Goal: Task Accomplishment & Management: Use online tool/utility

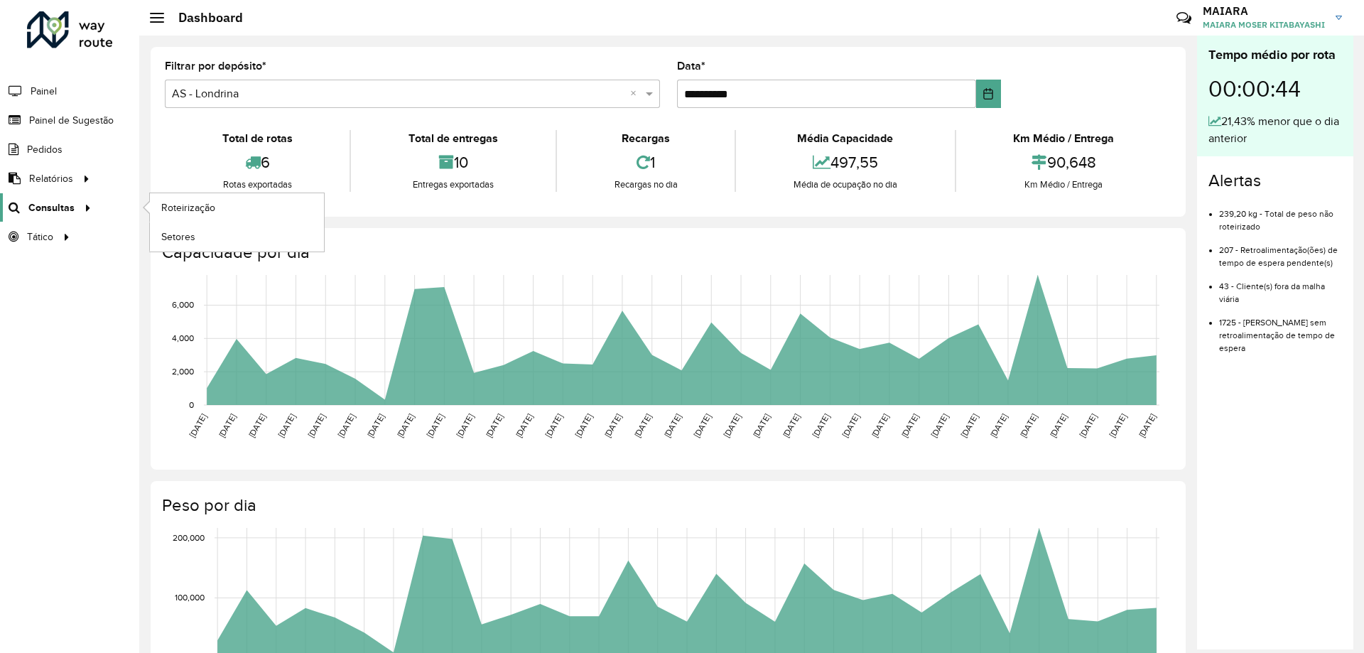
click at [44, 202] on span "Consultas" at bounding box center [51, 207] width 46 height 15
click at [191, 209] on span "Roteirização" at bounding box center [190, 207] width 58 height 15
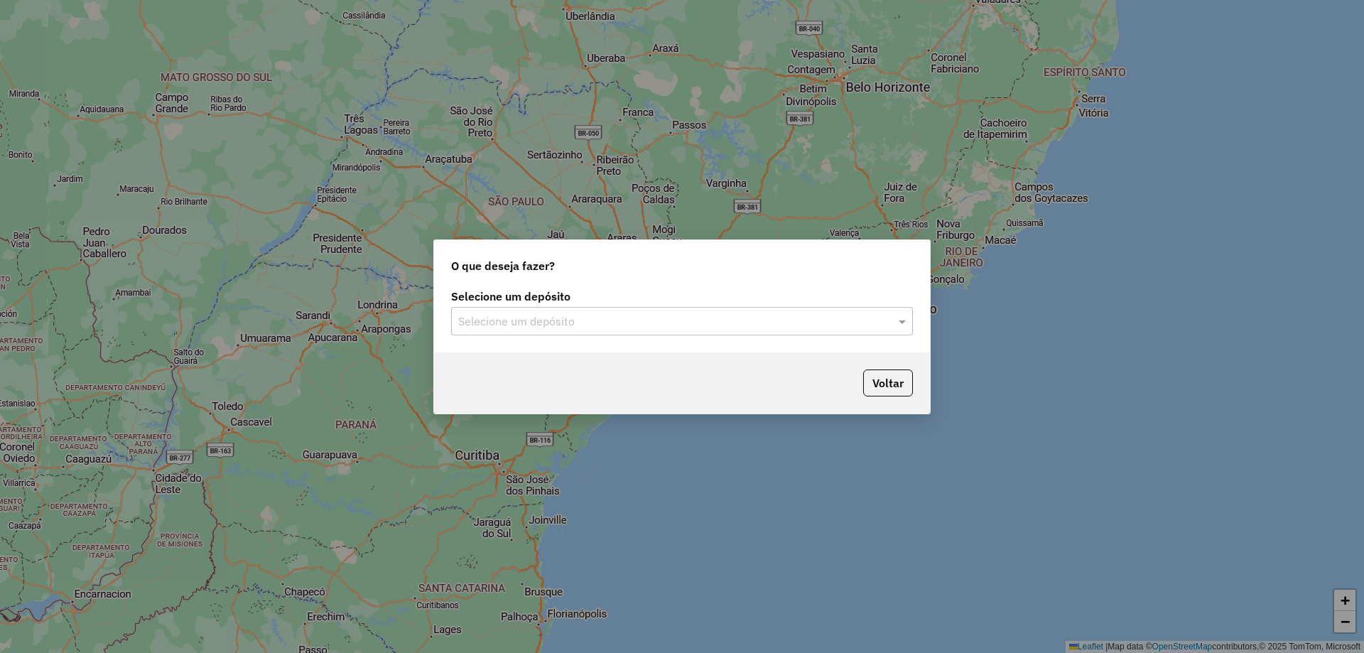
click at [516, 315] on input "text" at bounding box center [667, 321] width 419 height 17
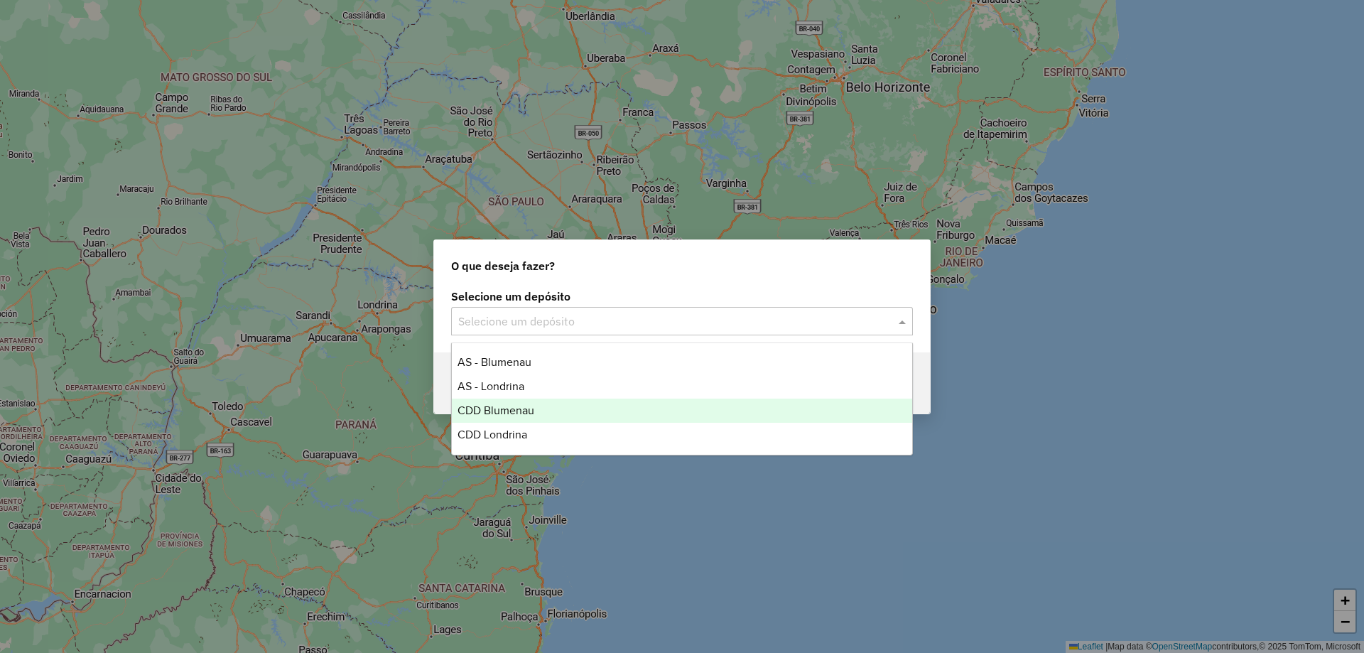
click at [539, 409] on div "CDD Blumenau" at bounding box center [682, 411] width 460 height 24
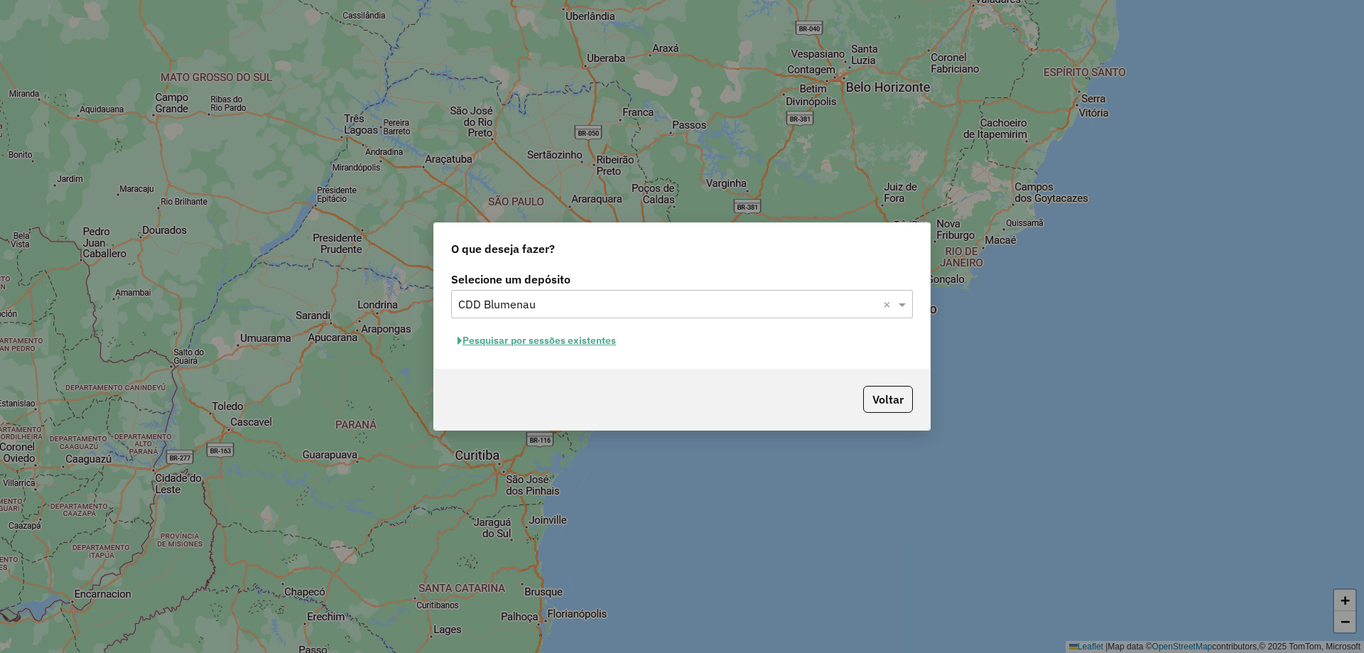
click at [577, 336] on button "Pesquisar por sessões existentes" at bounding box center [536, 341] width 171 height 22
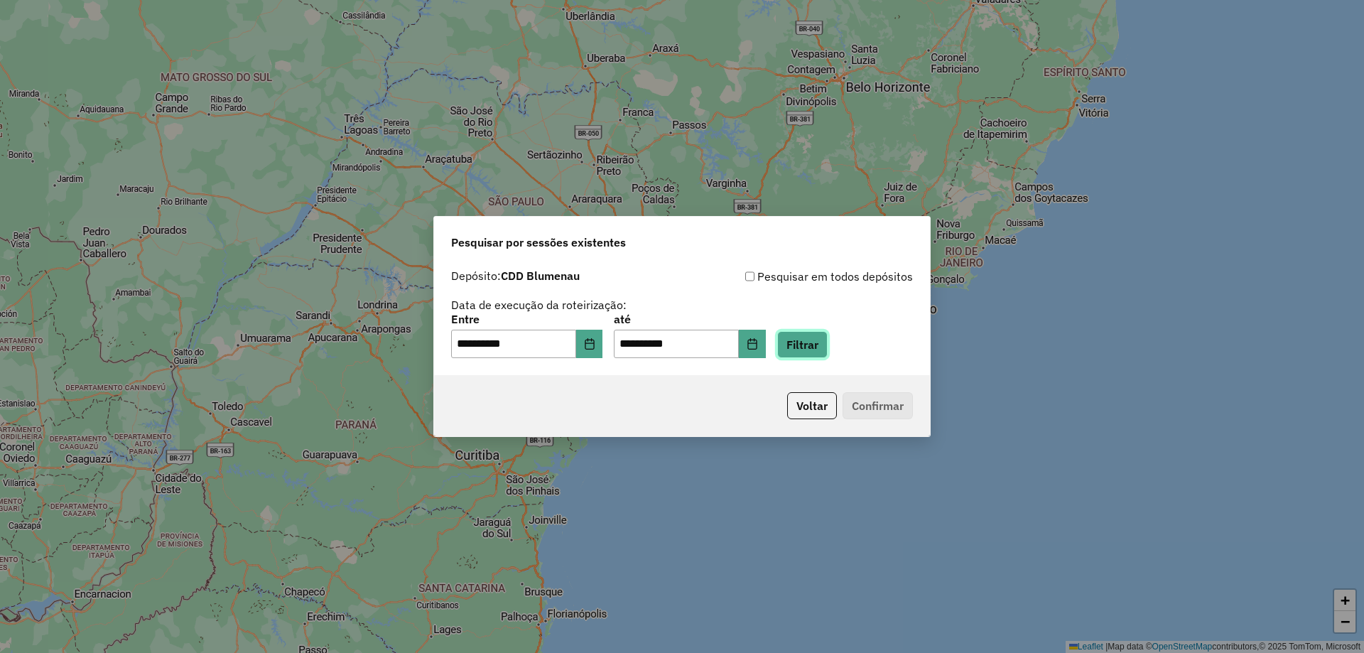
click at [812, 351] on button "Filtrar" at bounding box center [802, 344] width 50 height 27
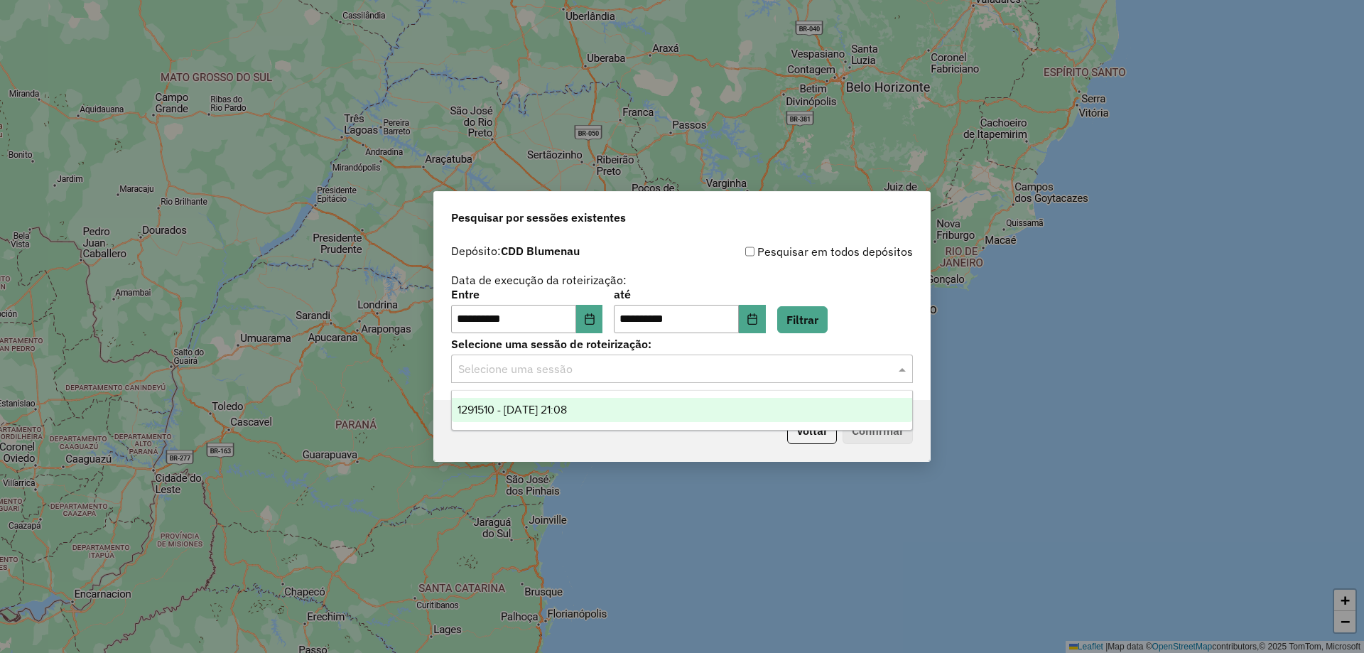
click at [571, 371] on input "text" at bounding box center [667, 369] width 419 height 17
click at [559, 418] on div "1291510 - 09/10/2025 21:08" at bounding box center [682, 410] width 460 height 24
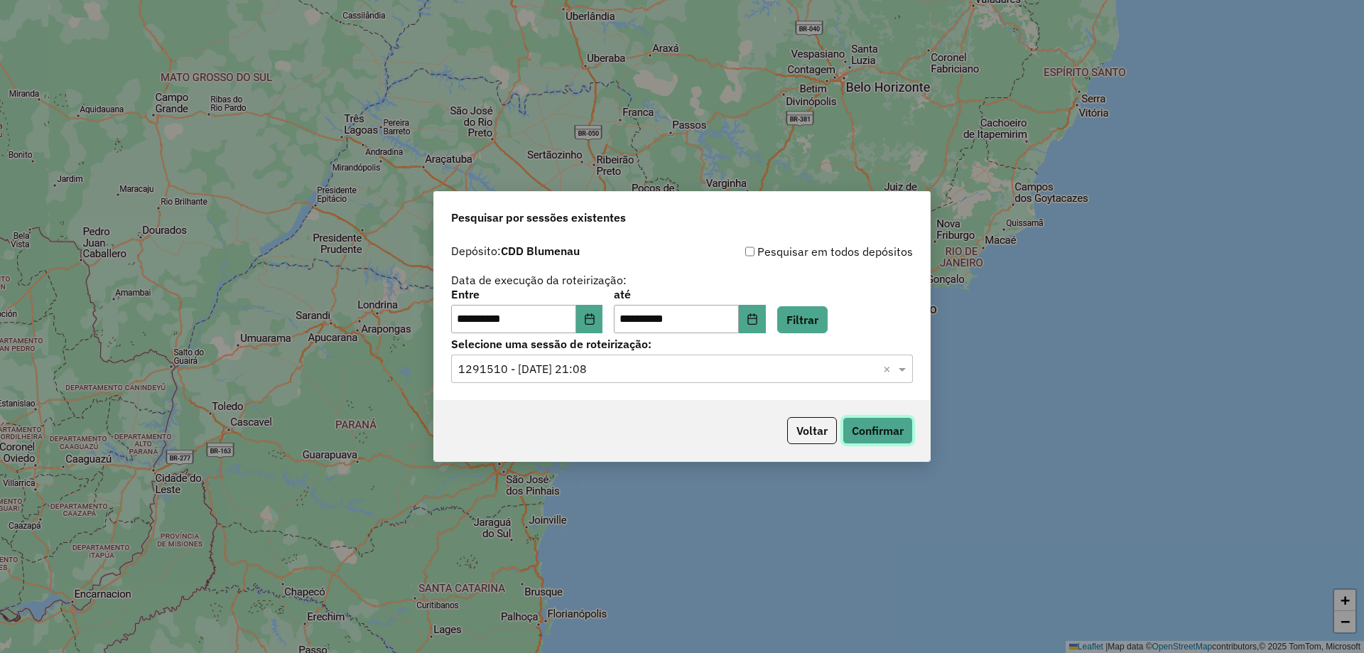
click at [879, 431] on button "Confirmar" at bounding box center [878, 430] width 70 height 27
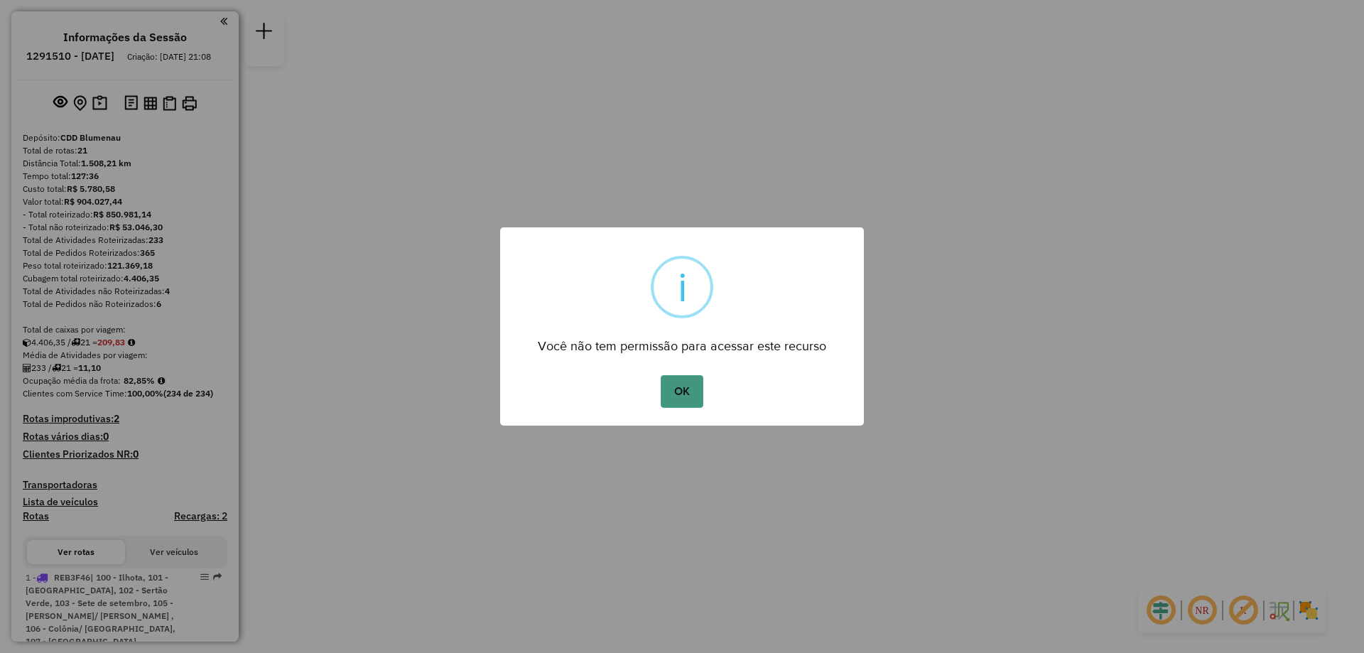
click at [670, 392] on button "OK" at bounding box center [682, 391] width 42 height 33
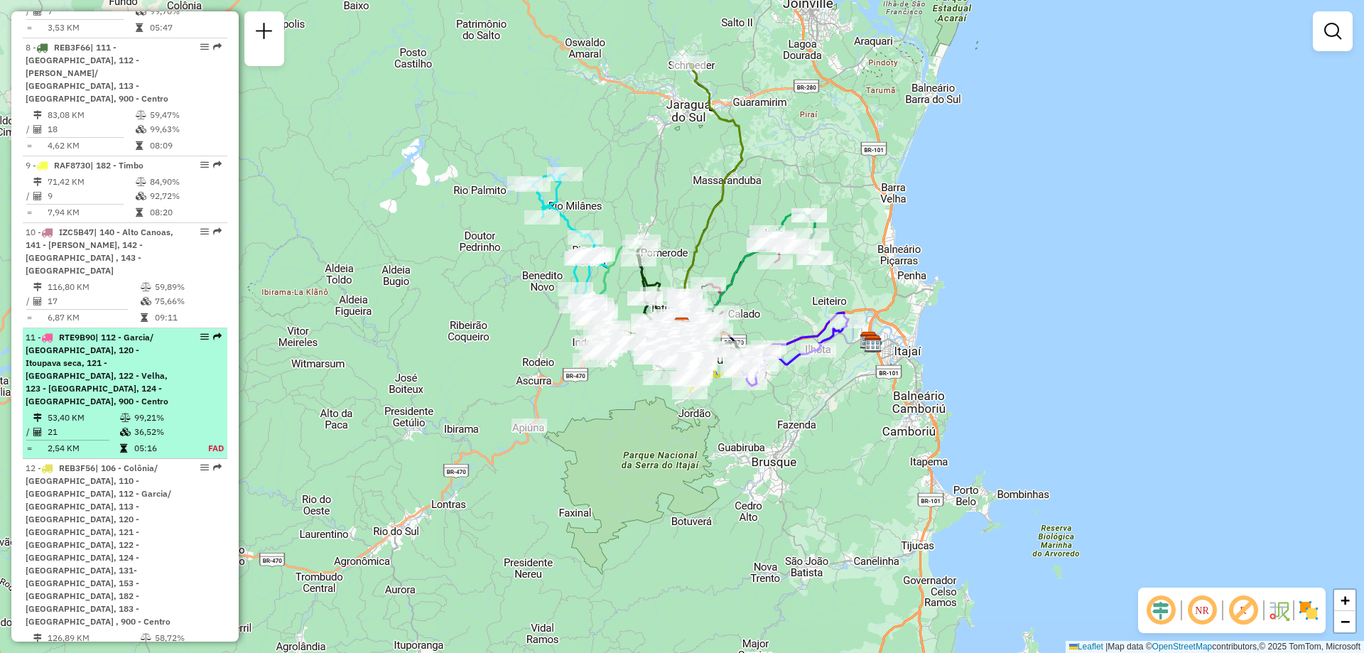
scroll to position [1350, 0]
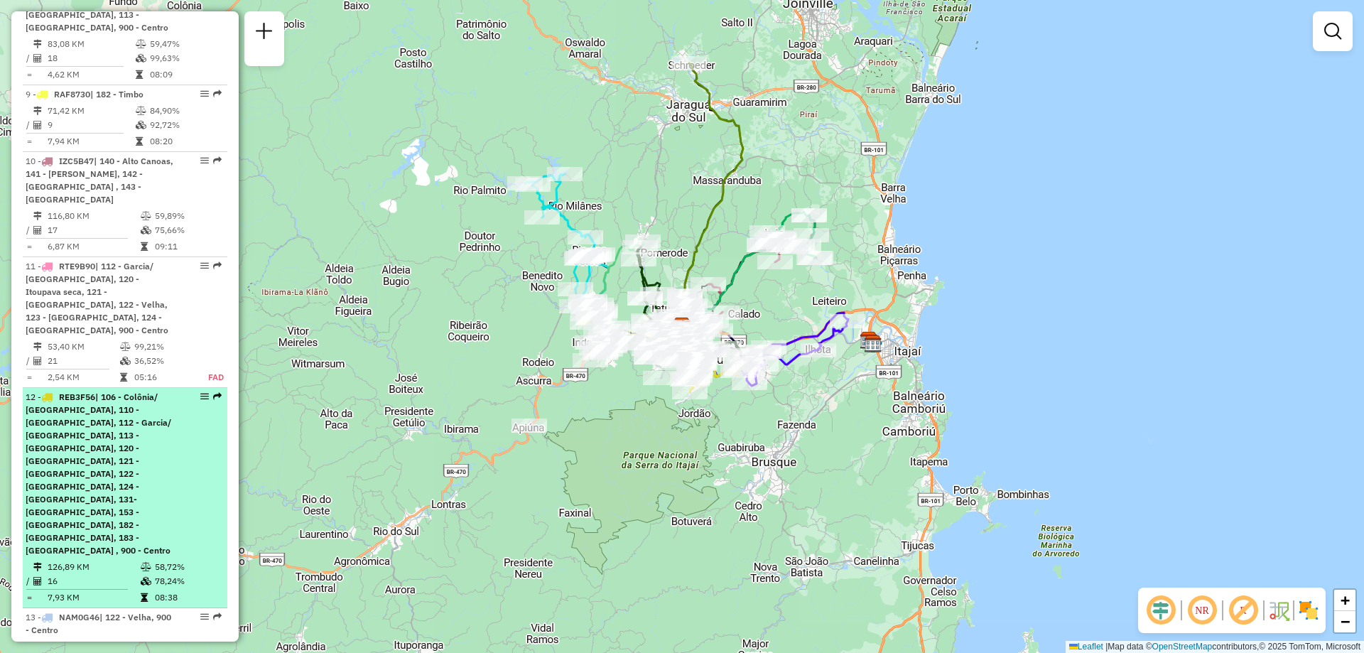
click at [191, 391] on div "12 - REB3F56 | 106 - Colônia/ Figueira, 110 - Progresso, 112 - Garcia/ Bom reti…" at bounding box center [125, 474] width 199 height 166
select select "**********"
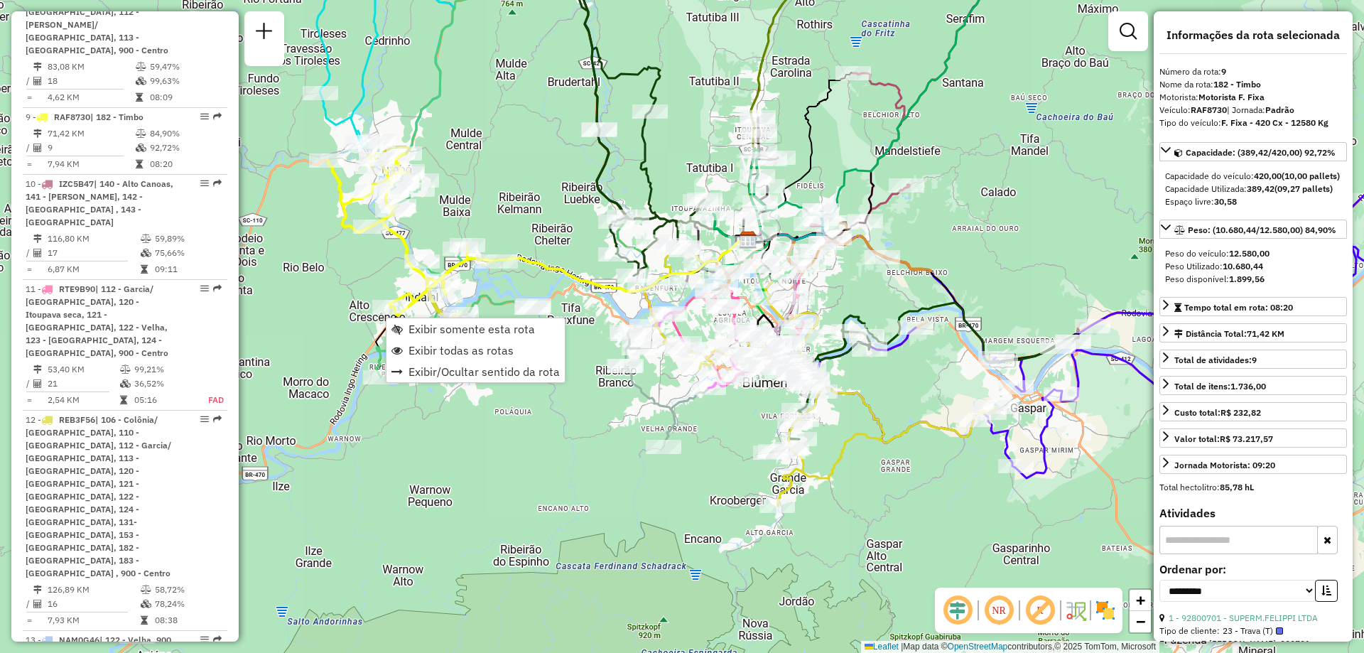
scroll to position [1321, 0]
click at [431, 324] on span "Exibir somente esta rota" at bounding box center [472, 328] width 126 height 11
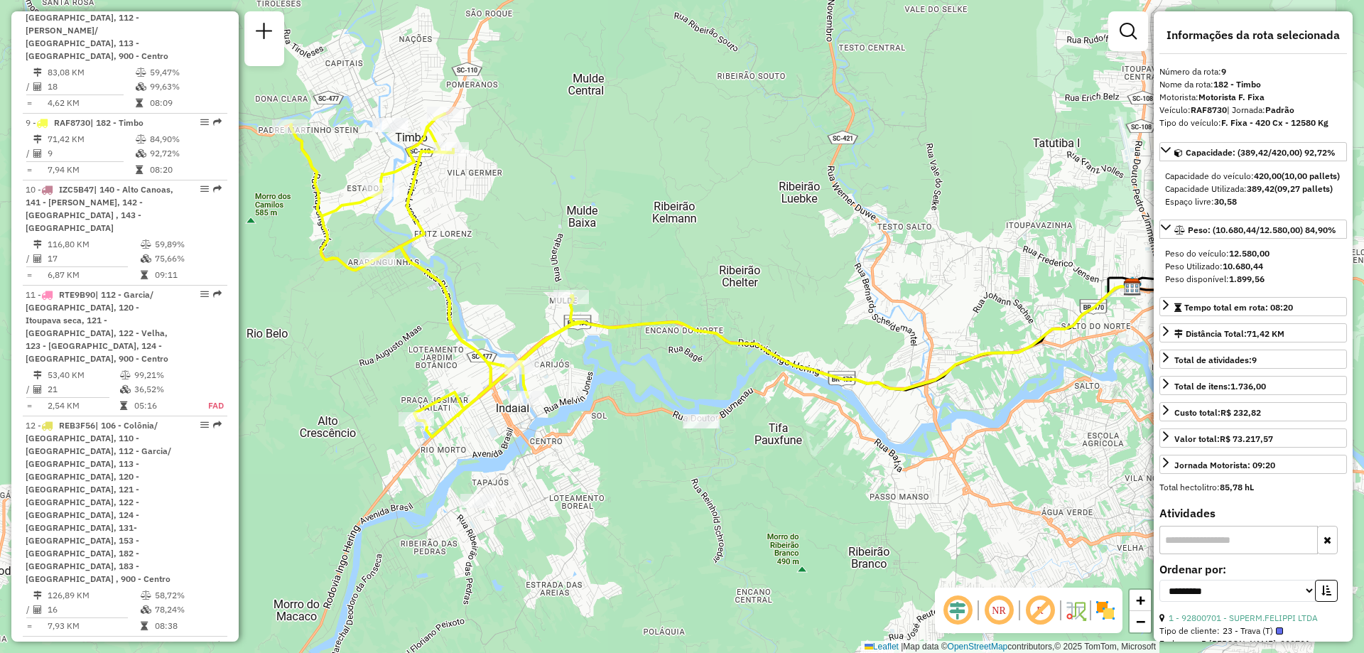
drag, startPoint x: 591, startPoint y: 535, endPoint x: 638, endPoint y: 481, distance: 71.5
click at [638, 481] on div "Janela de atendimento Grade de atendimento Capacidade Transportadoras Veículos …" at bounding box center [682, 326] width 1364 height 653
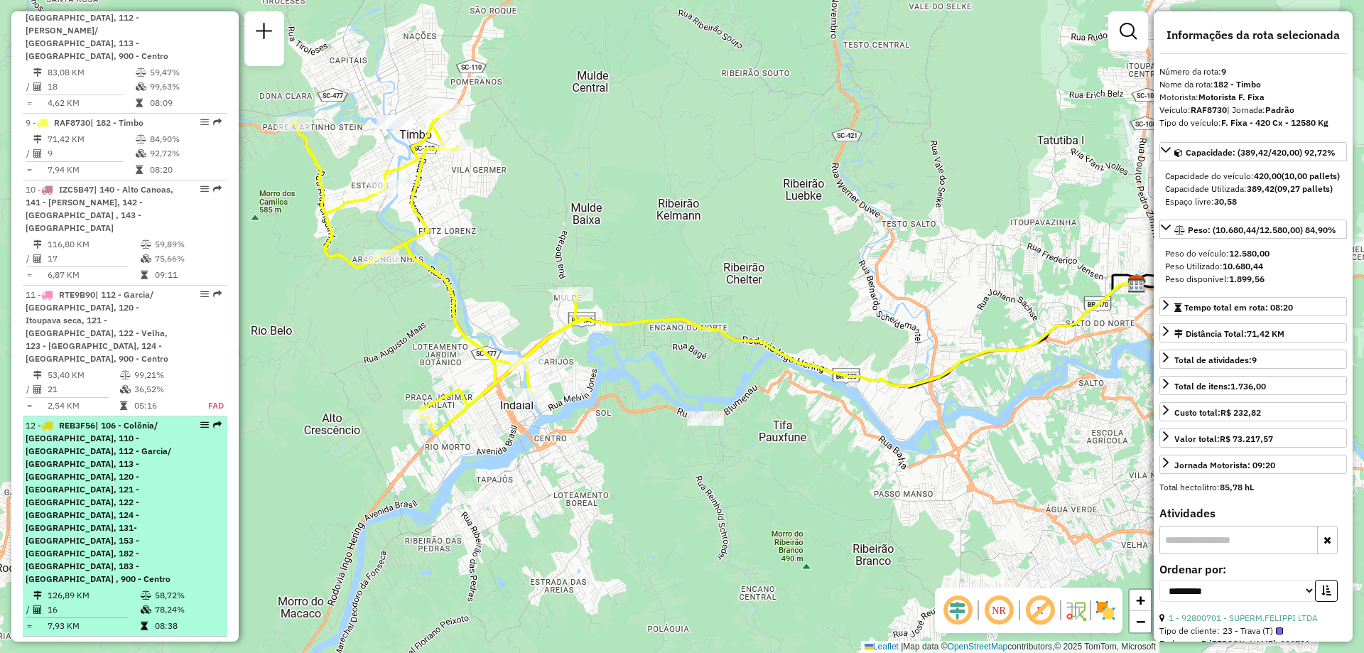
click at [187, 419] on div "12 - REB3F56 | 106 - Colônia/ Figueira, 110 - Progresso, 112 - Garcia/ Bom reti…" at bounding box center [125, 502] width 199 height 166
